Goal: Check status: Check status

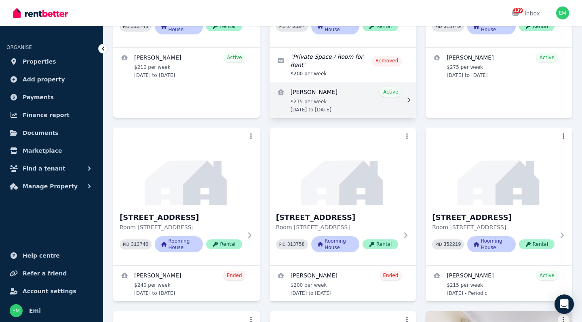
scroll to position [179, 0]
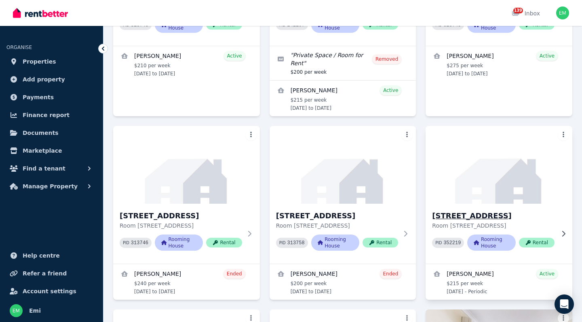
click at [463, 221] on h3 "[STREET_ADDRESS]" at bounding box center [493, 215] width 123 height 11
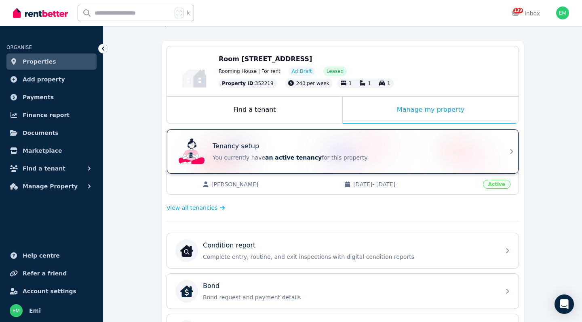
scroll to position [65, 0]
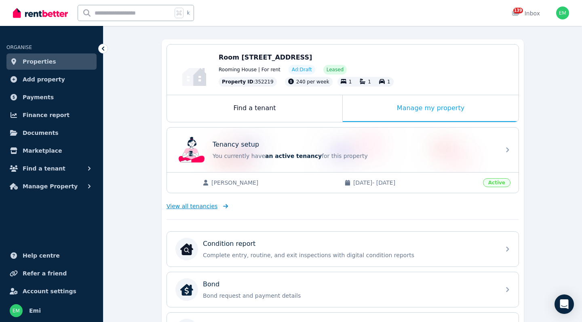
click at [191, 206] on span "View all tenancies" at bounding box center [192, 206] width 51 height 8
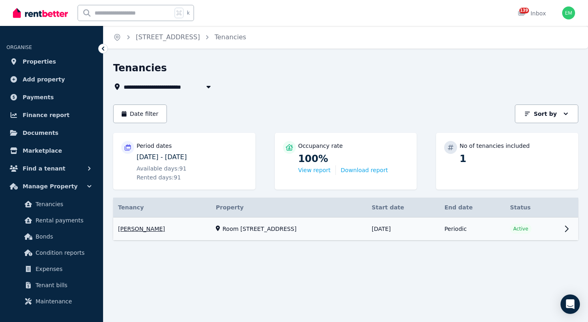
click at [145, 228] on link "View property details" at bounding box center [346, 228] width 466 height 23
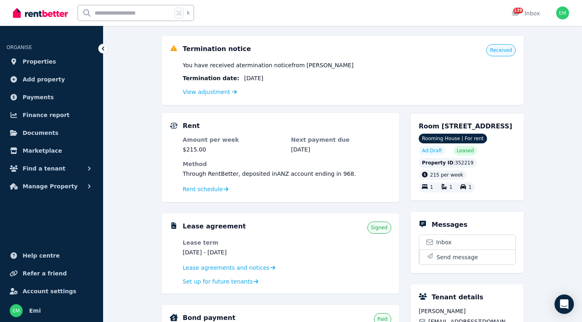
scroll to position [38, 0]
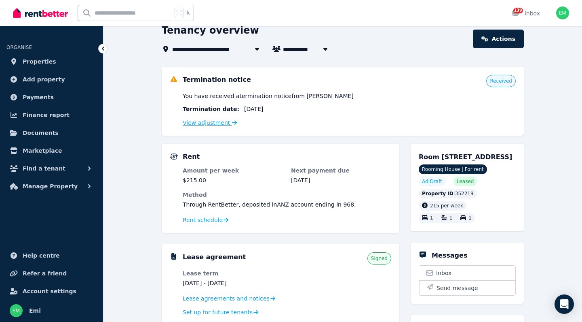
click at [207, 123] on link "View adjustment" at bounding box center [210, 122] width 54 height 6
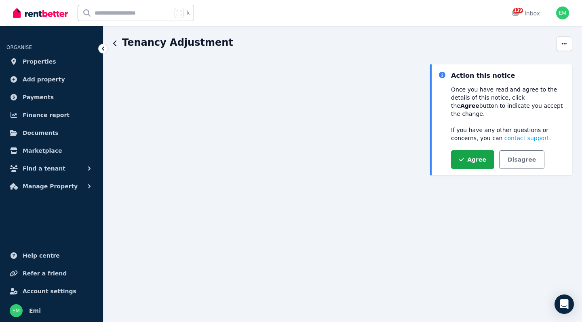
scroll to position [24, 0]
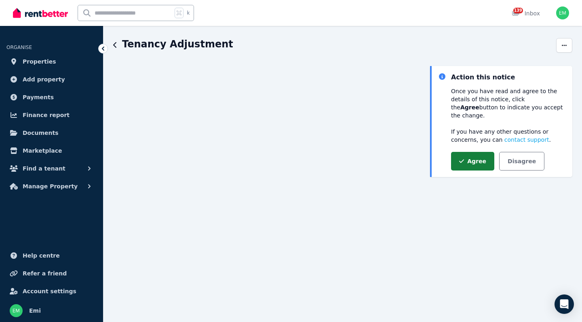
click at [461, 156] on button "Agree" at bounding box center [472, 161] width 43 height 19
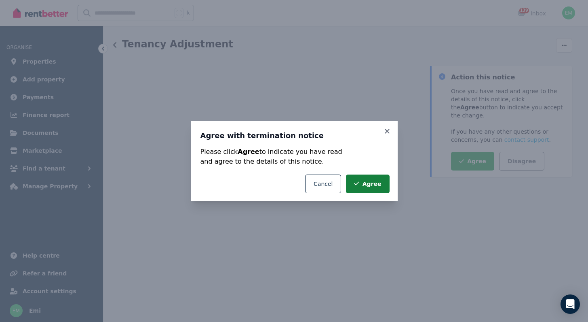
click at [368, 181] on button "Agree" at bounding box center [367, 183] width 43 height 19
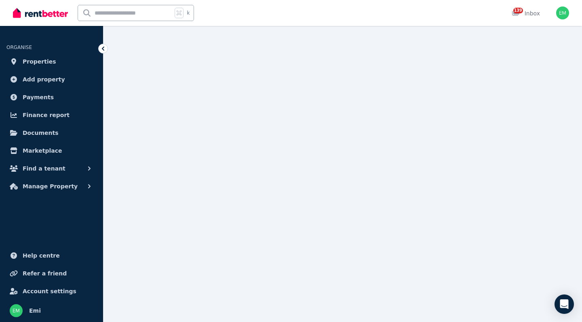
scroll to position [0, 0]
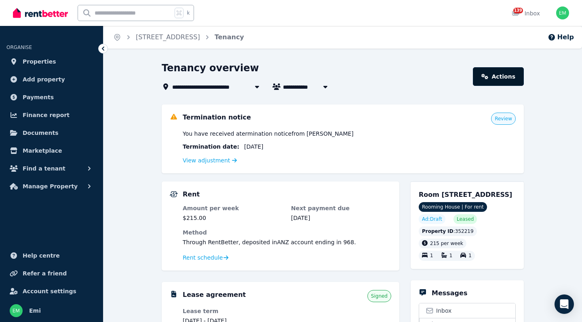
click at [499, 76] on link "Actions" at bounding box center [498, 76] width 51 height 19
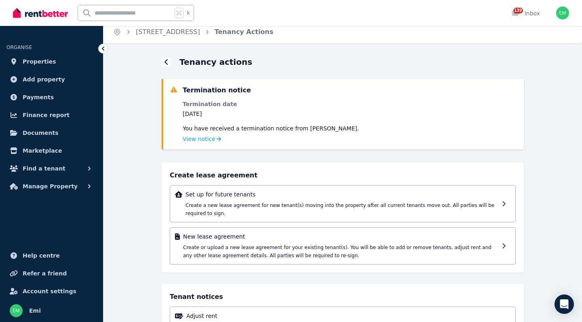
scroll to position [8, 0]
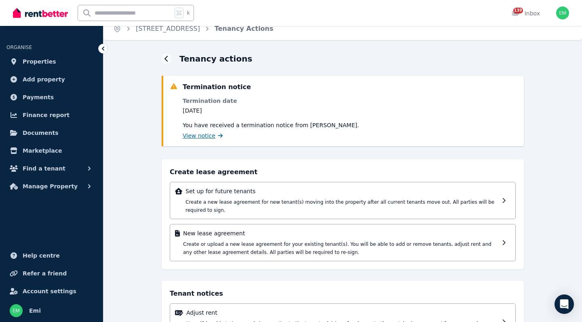
click at [191, 137] on span "View notice" at bounding box center [199, 135] width 33 height 8
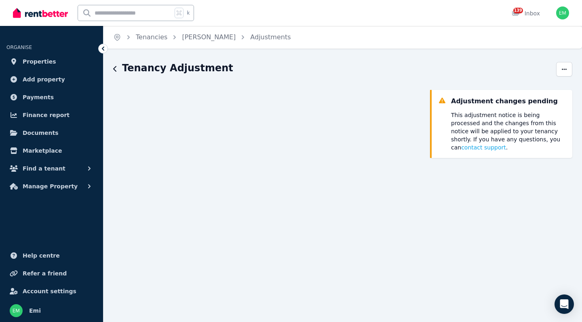
click at [101, 51] on icon at bounding box center [103, 48] width 8 height 8
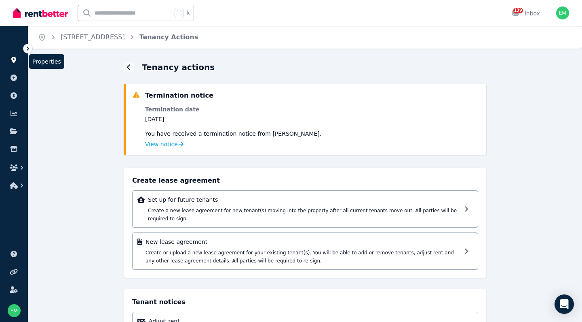
click at [14, 61] on icon at bounding box center [13, 60] width 5 height 6
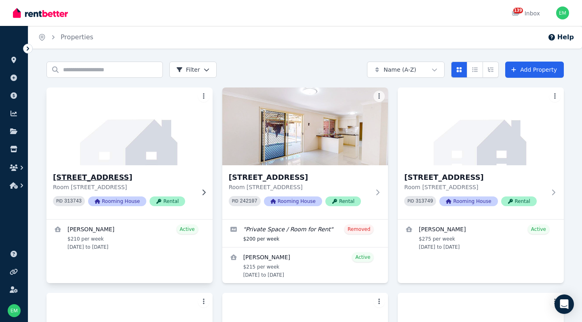
scroll to position [13, 0]
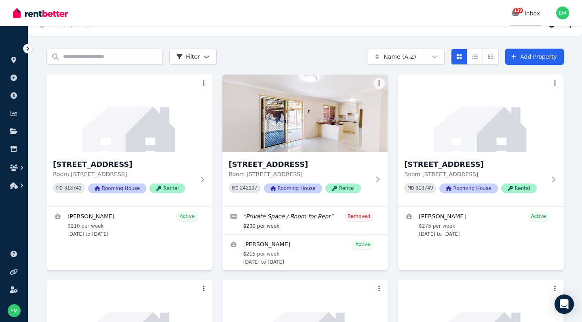
click at [515, 13] on icon at bounding box center [515, 13] width 7 height 6
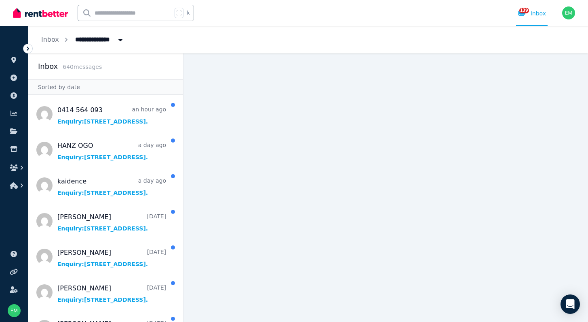
click at [498, 135] on main at bounding box center [386, 187] width 405 height 268
